Goal: Check status: Check status

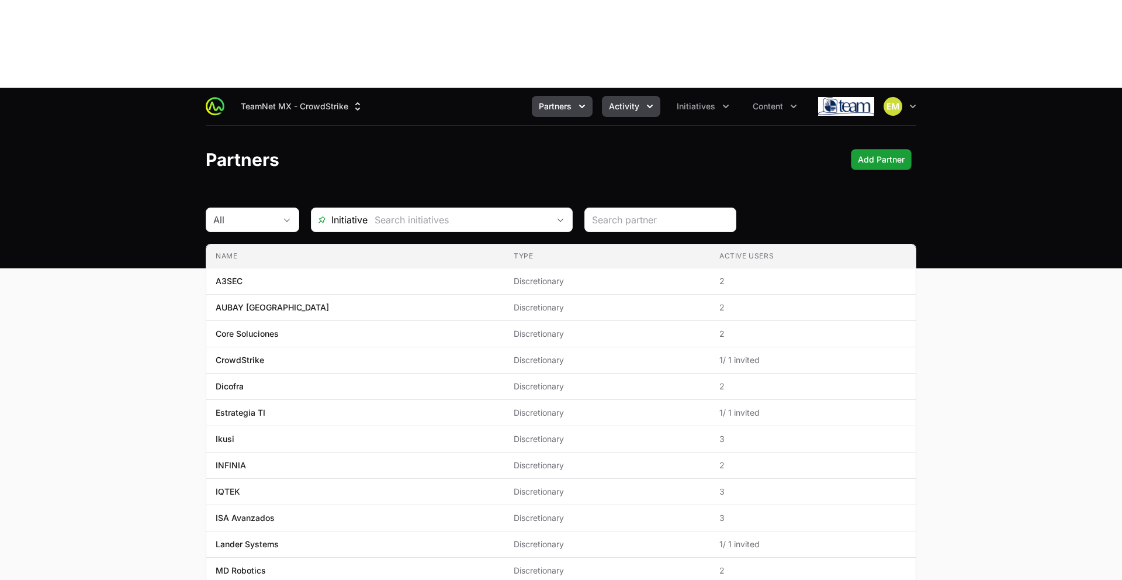
click at [606, 96] on button "Activity" at bounding box center [631, 106] width 58 height 21
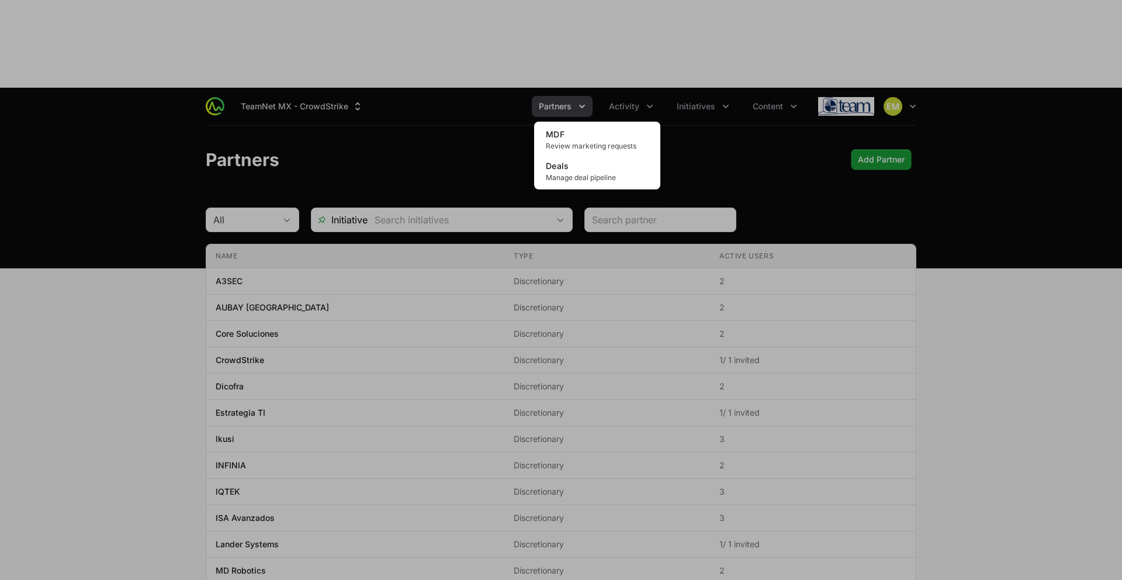
click at [503, 46] on div "Activity menu" at bounding box center [561, 290] width 1122 height 580
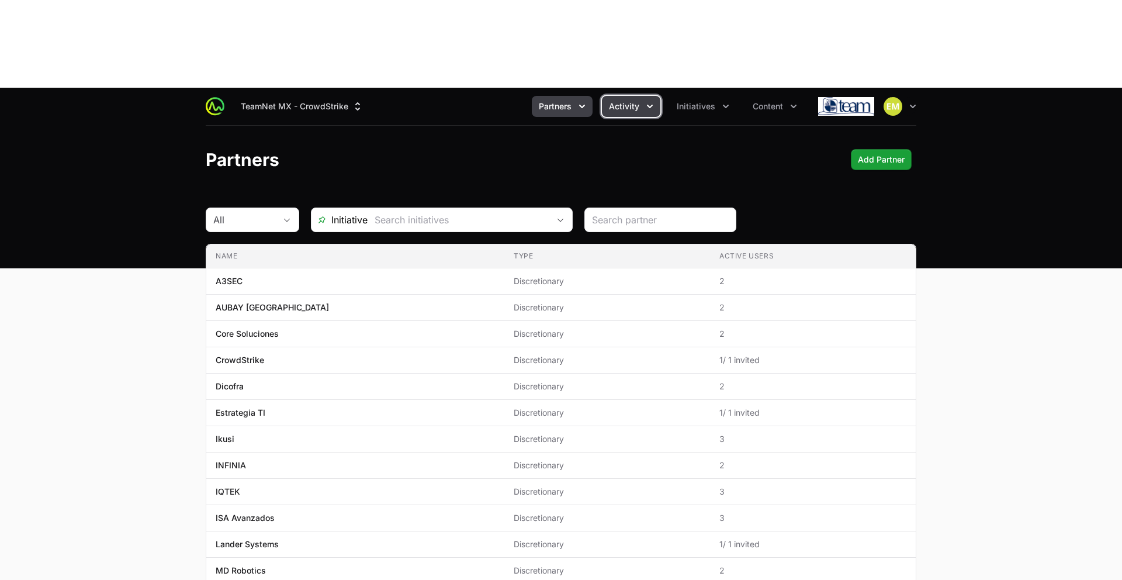
click at [633, 101] on span "Activity" at bounding box center [624, 107] width 30 height 12
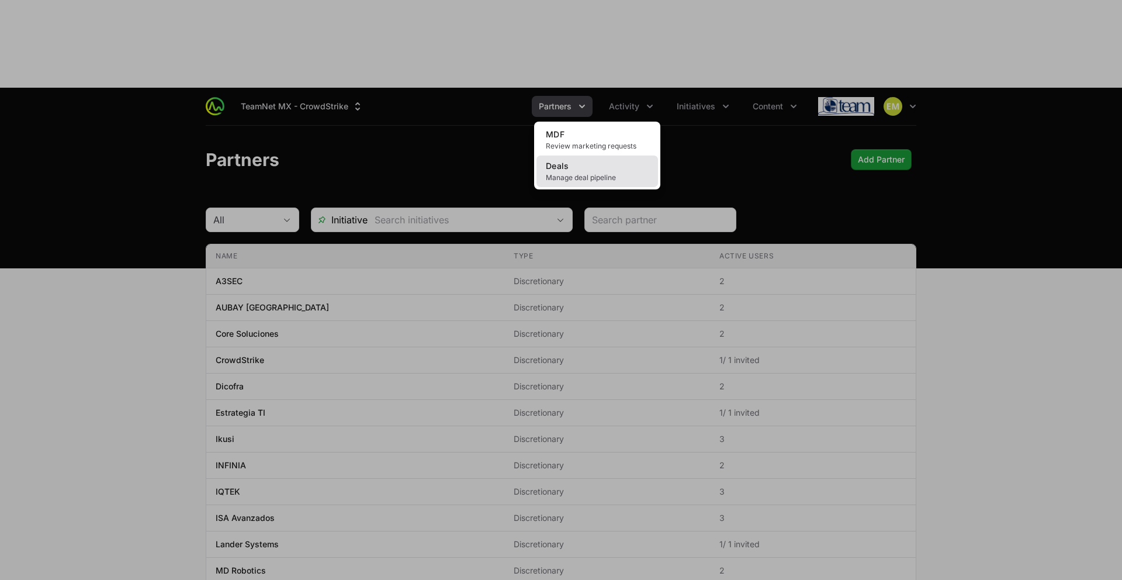
click at [622, 155] on link "Deals Manage deal pipeline" at bounding box center [597, 171] width 122 height 32
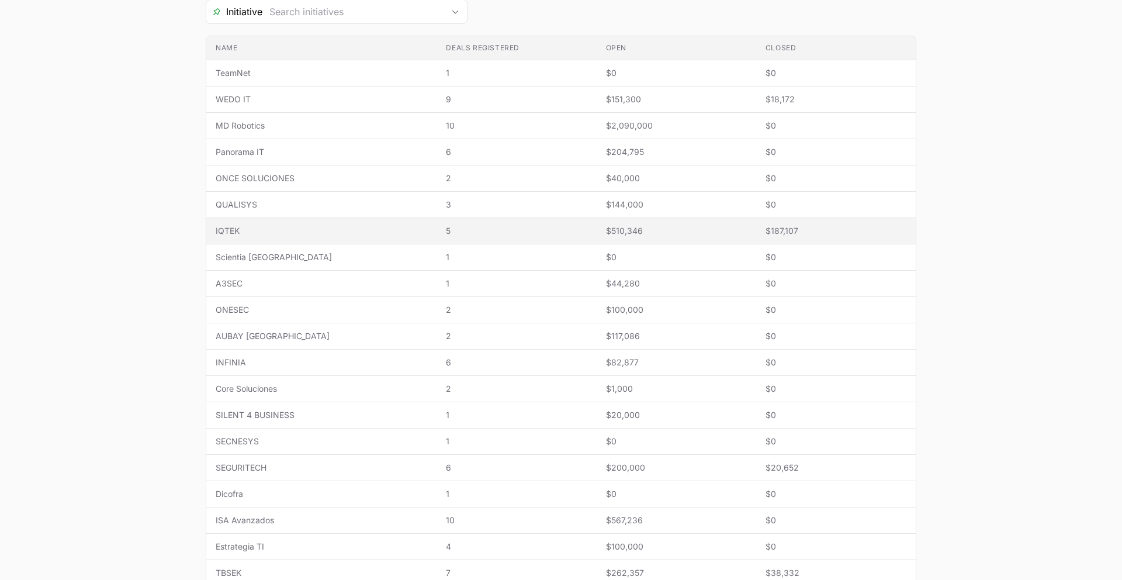
scroll to position [318, 0]
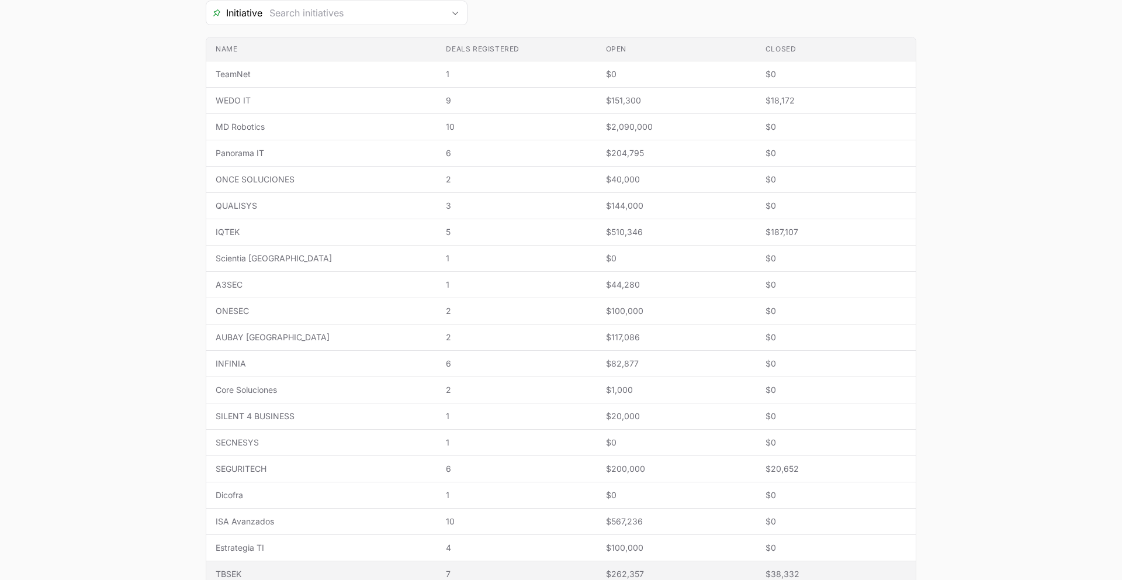
click at [756, 561] on td "Closed $38,332" at bounding box center [836, 574] width 160 height 26
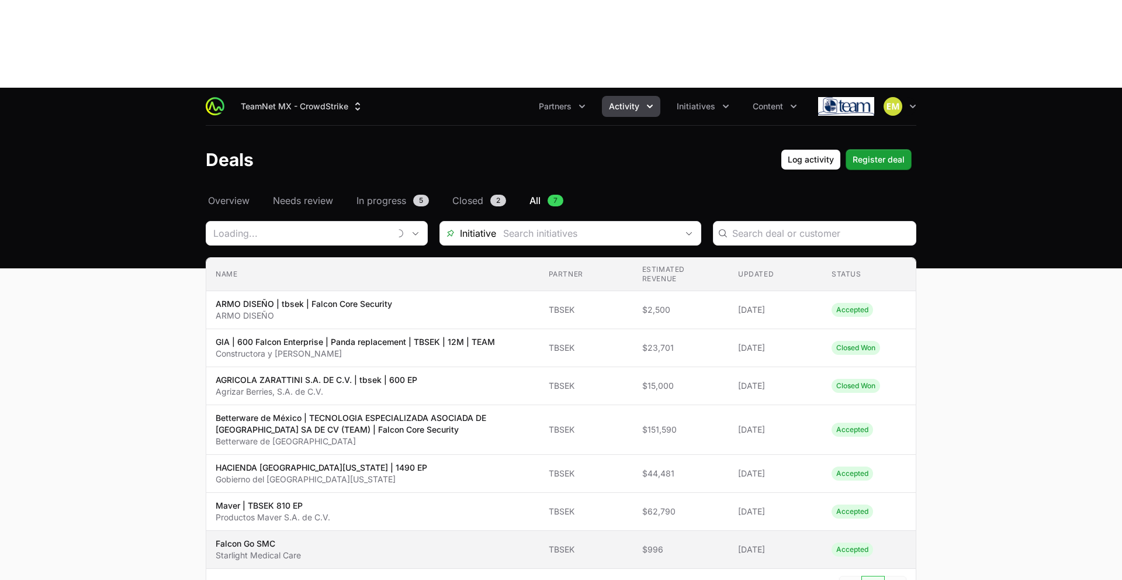
type input "TBSEK"
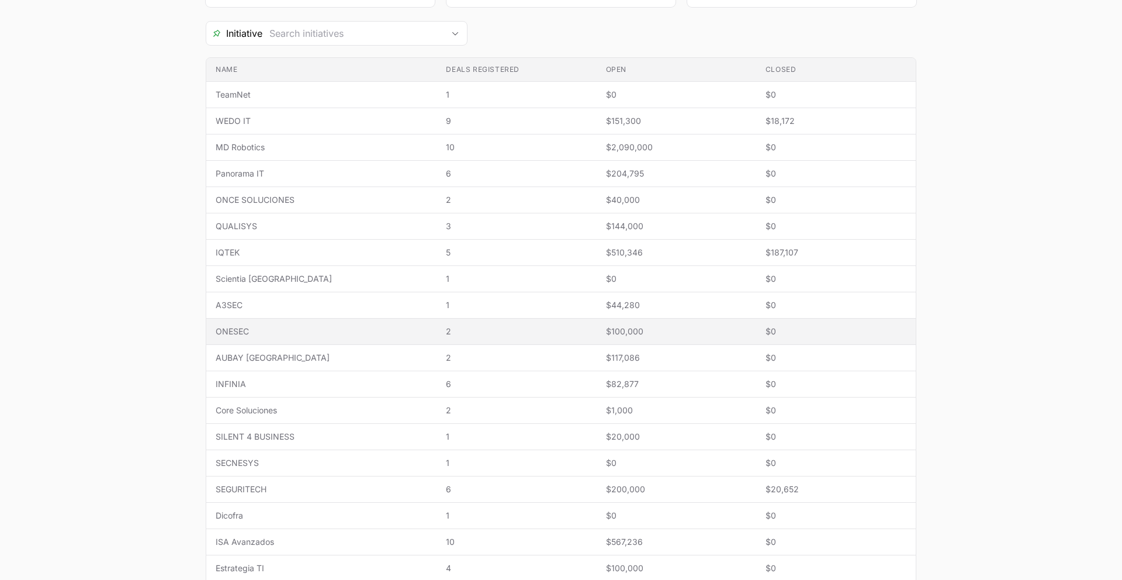
scroll to position [300, 0]
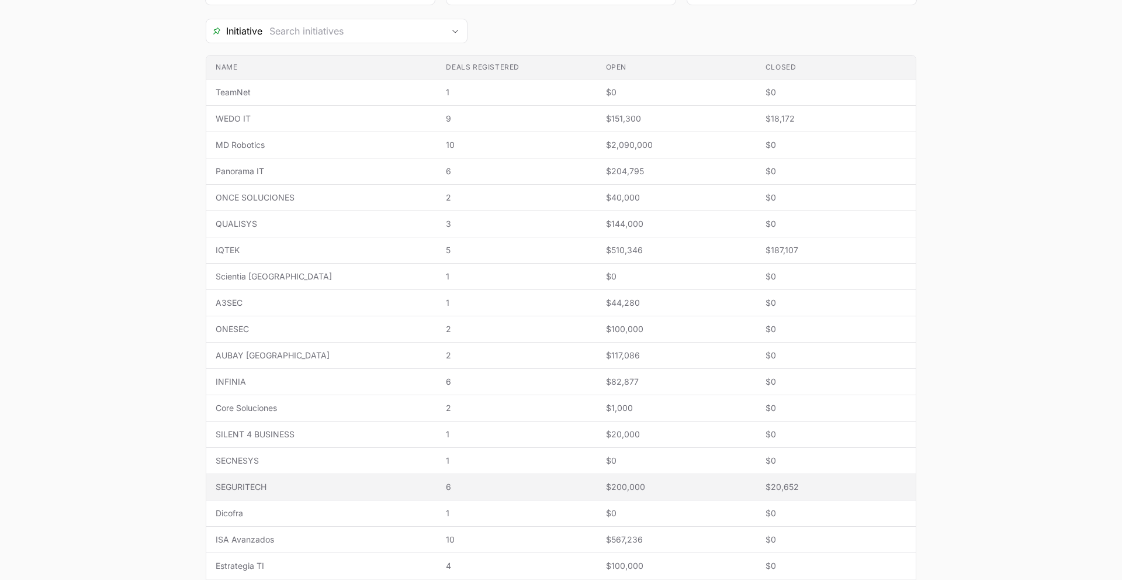
click at [774, 481] on span "$20,652" at bounding box center [836, 487] width 141 height 12
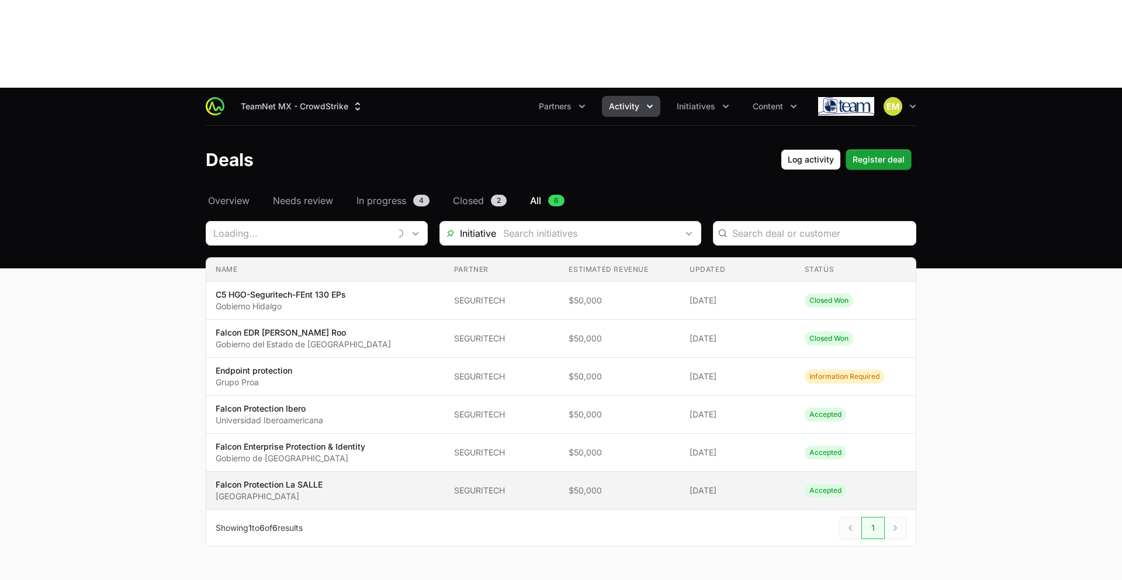
type input "SEGURITECH"
